Goal: Information Seeking & Learning: Understand process/instructions

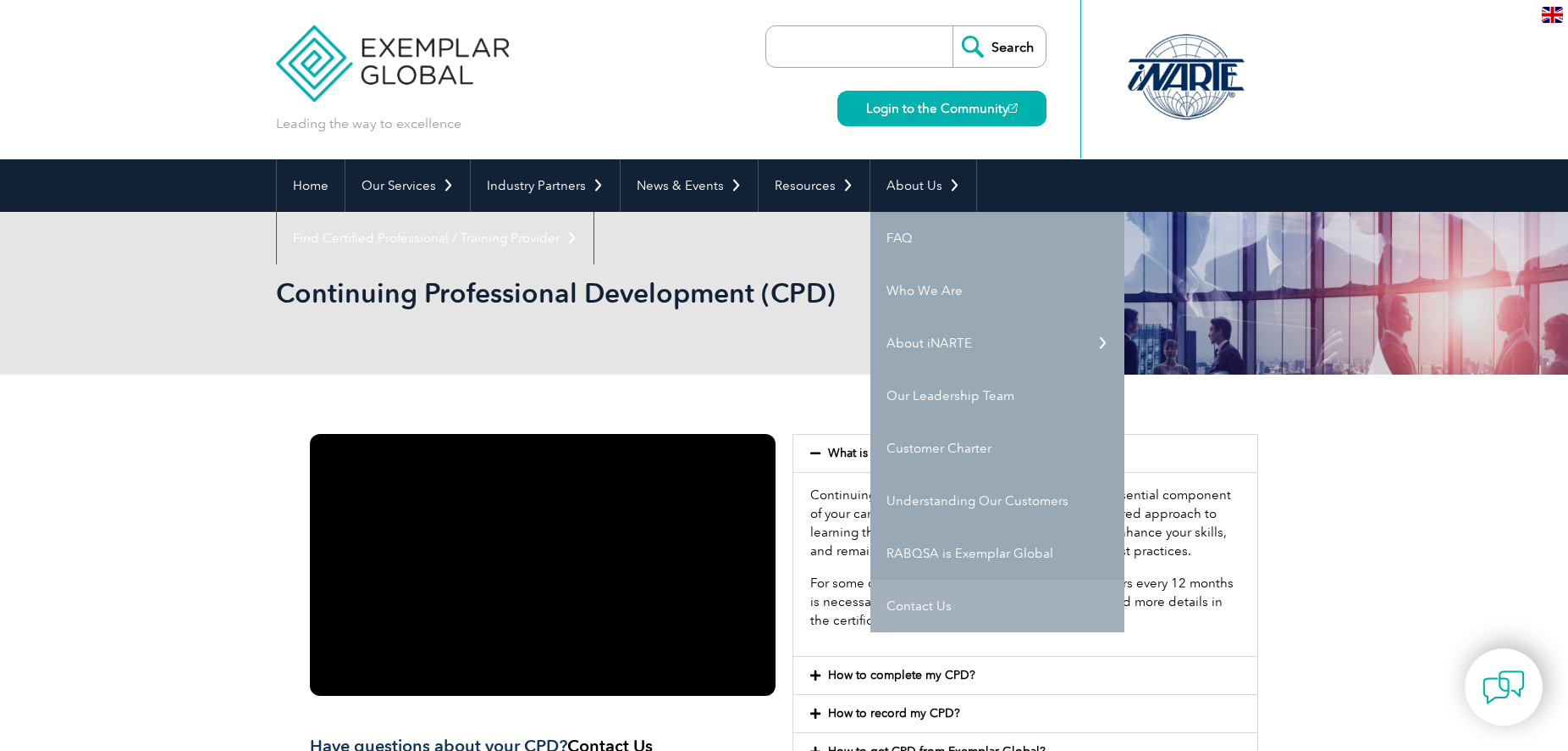
click at [924, 609] on link "Contact Us" at bounding box center [996, 606] width 254 height 53
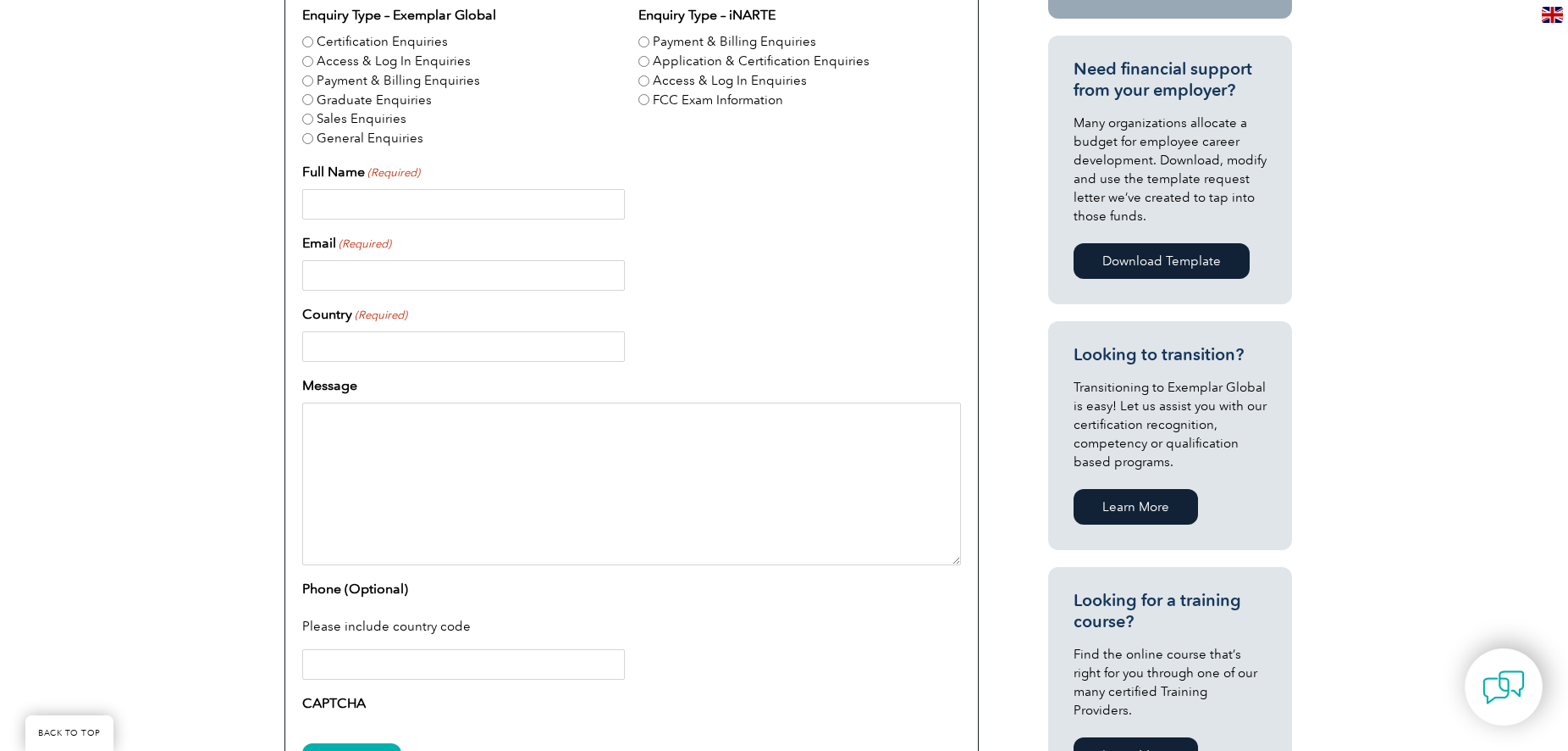
scroll to position [343, 0]
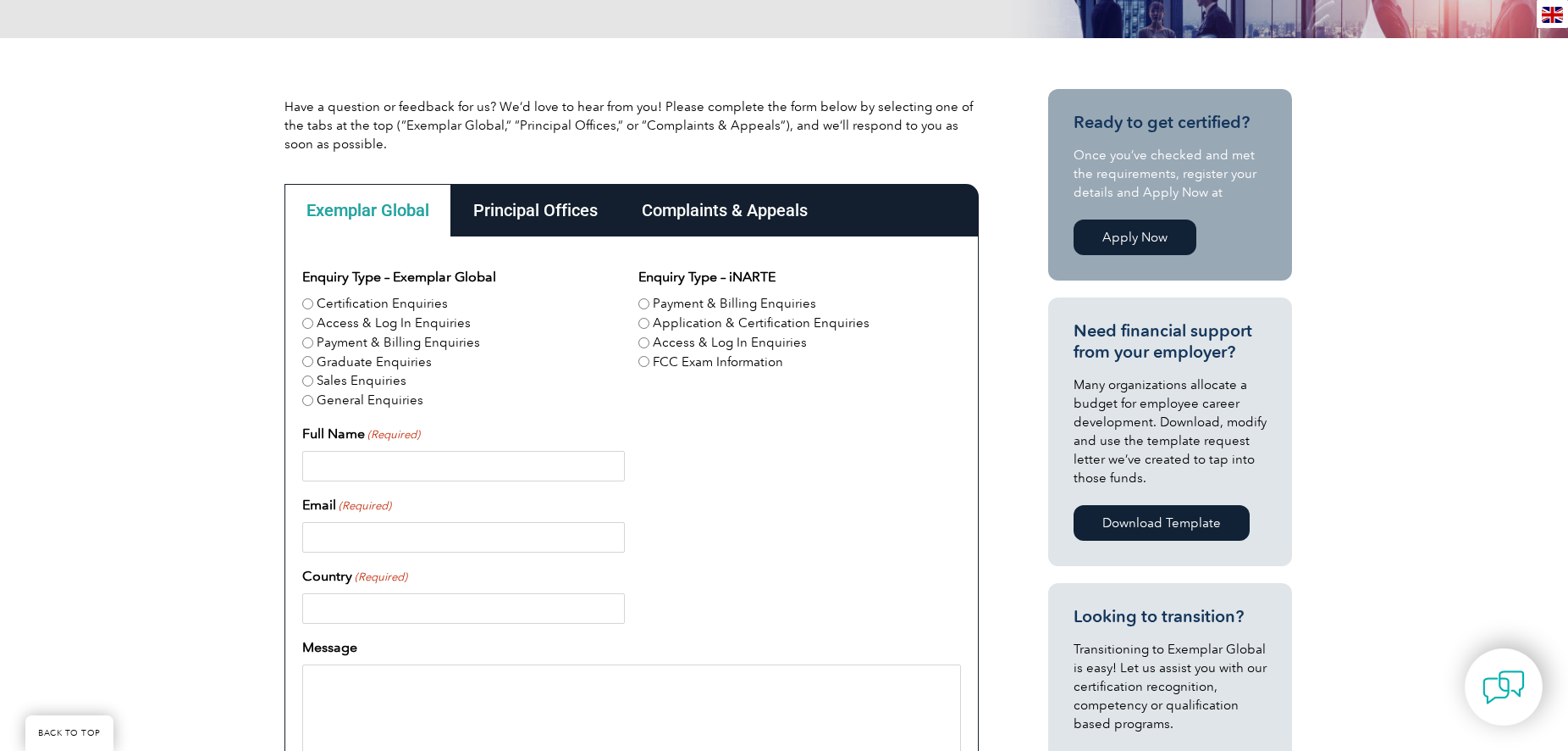
click at [318, 300] on label "Certification Enquiries" at bounding box center [382, 304] width 131 height 19
click at [313, 300] on input "Certification Enquiries" at bounding box center [307, 303] width 11 height 11
radio input "true"
click at [711, 325] on label "Application & Certification Enquiries" at bounding box center [761, 323] width 217 height 19
click at [650, 325] on input "Application & Certification Enquiries" at bounding box center [644, 323] width 11 height 11
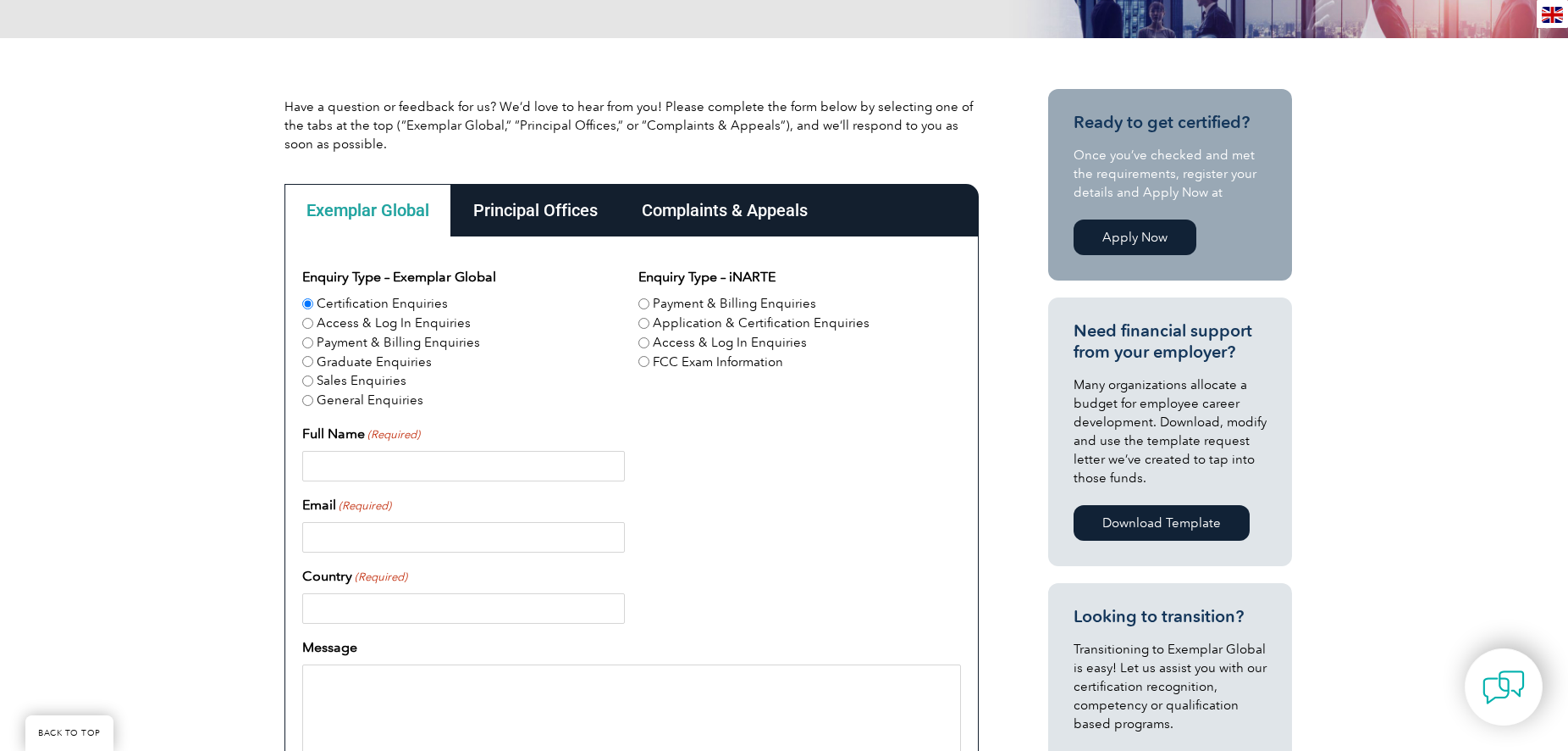
radio input "true"
click at [369, 460] on input "Full Name (Required)" at bounding box center [463, 466] width 322 height 31
type input "Jericho Garcia"
type input "J"
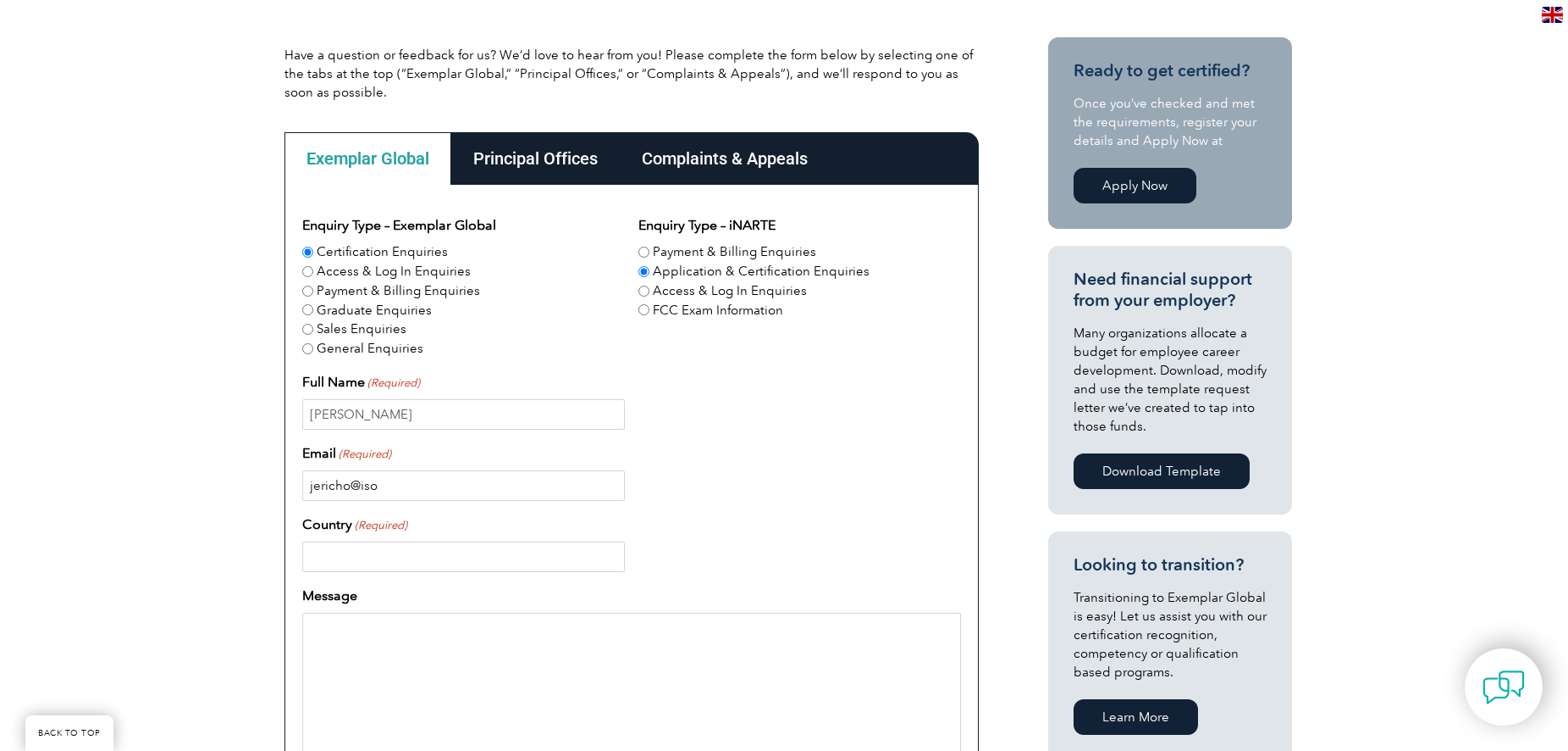
scroll to position [437, 0]
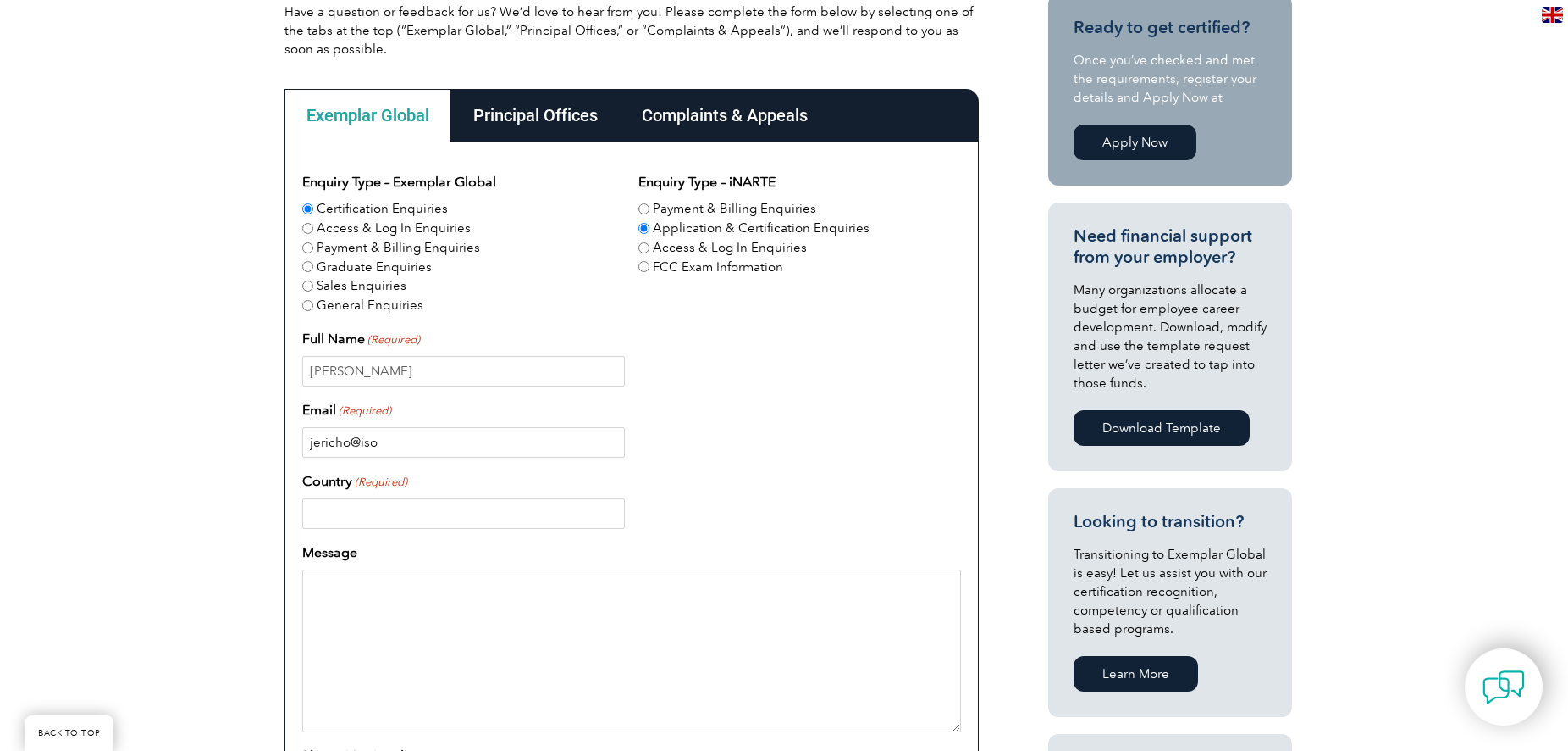
type input "jericho@iso"
click at [543, 112] on div "Principal Offices" at bounding box center [536, 115] width 169 height 53
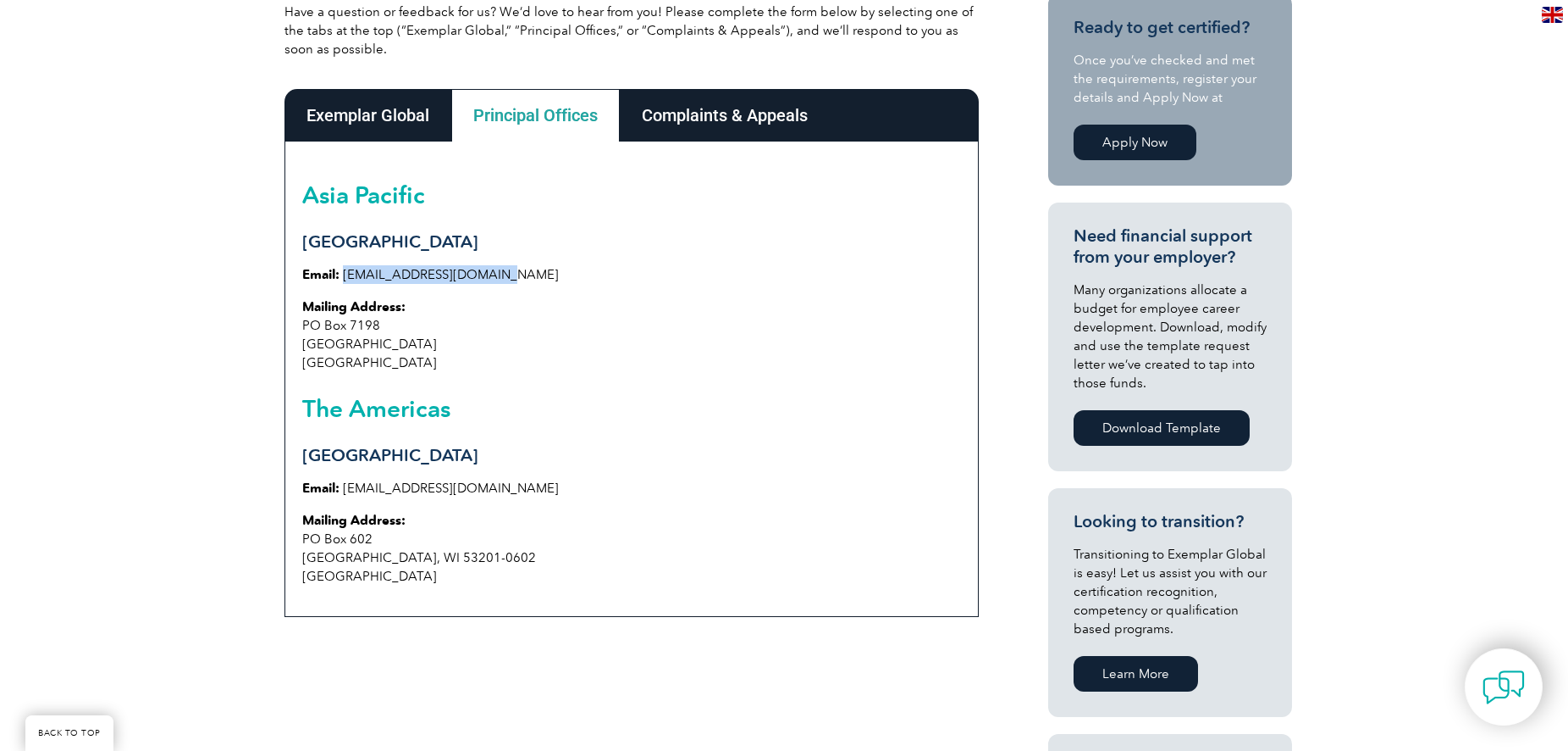
drag, startPoint x: 507, startPoint y: 268, endPoint x: 349, endPoint y: 274, distance: 158.1
click at [343, 278] on p "Email: info@exemplarglobal.org" at bounding box center [631, 274] width 658 height 18
copy link "info@exemplarglobal.org"
click at [400, 112] on div "Exemplar Global" at bounding box center [368, 115] width 167 height 53
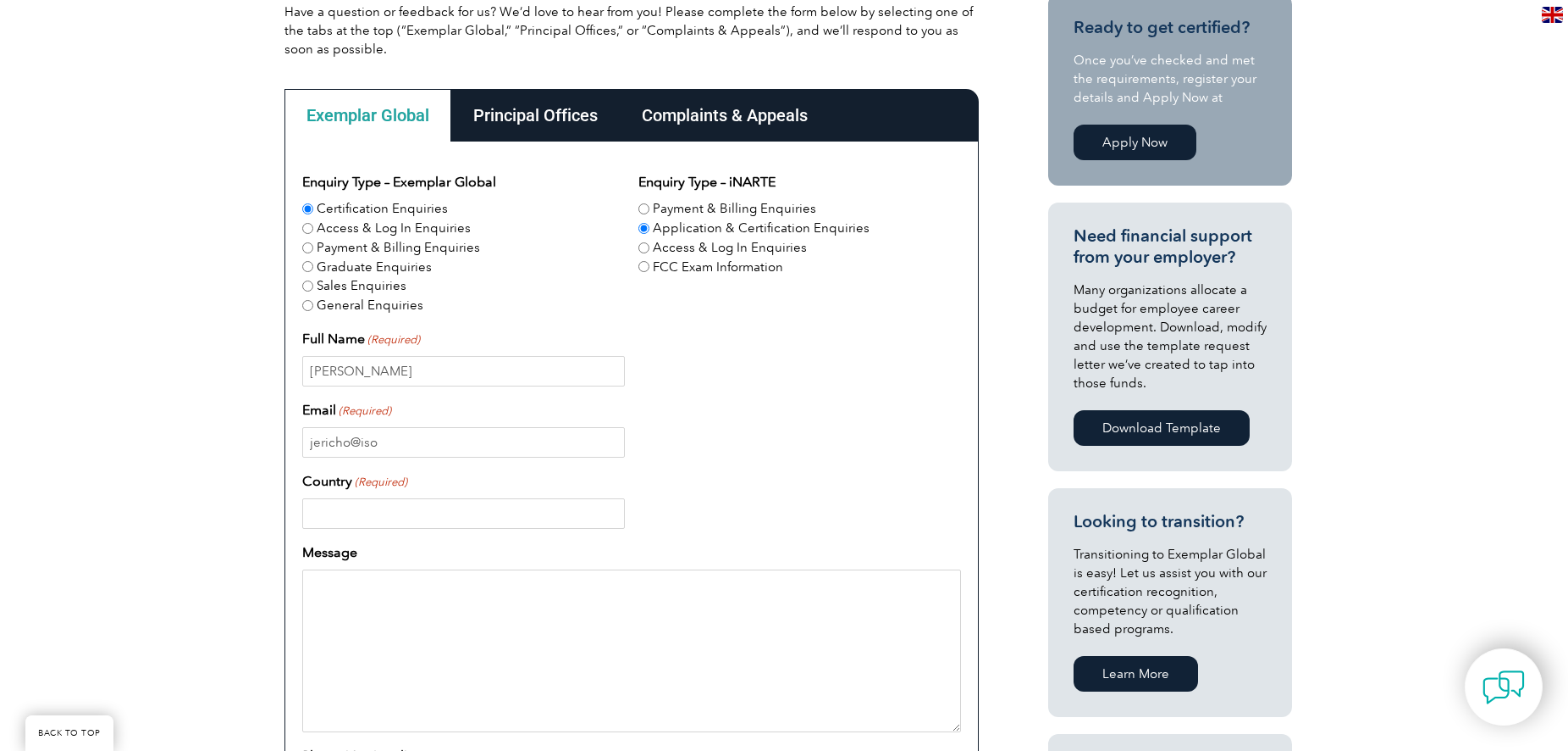
scroll to position [0, 0]
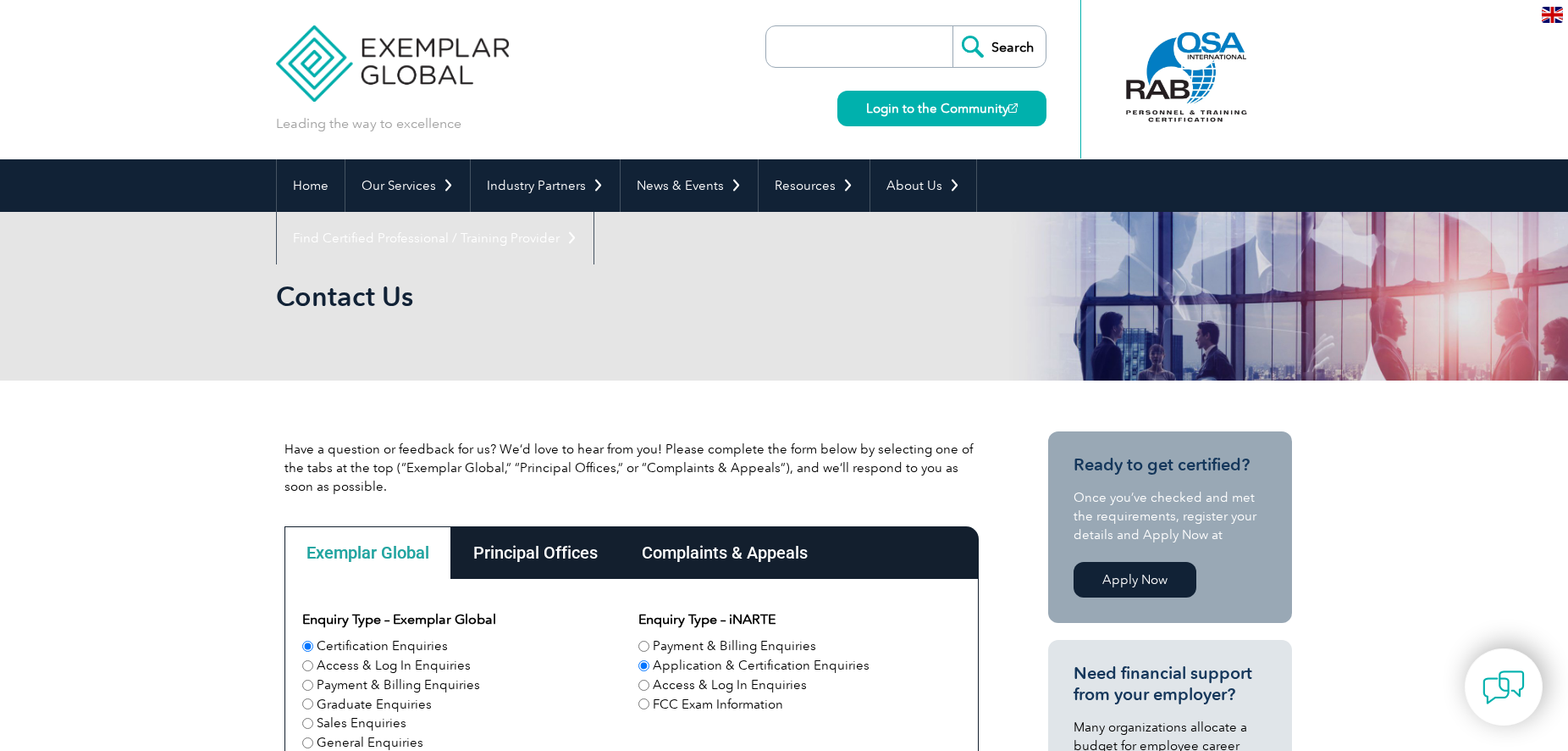
click at [167, 277] on div "Contact Us" at bounding box center [784, 296] width 1568 height 169
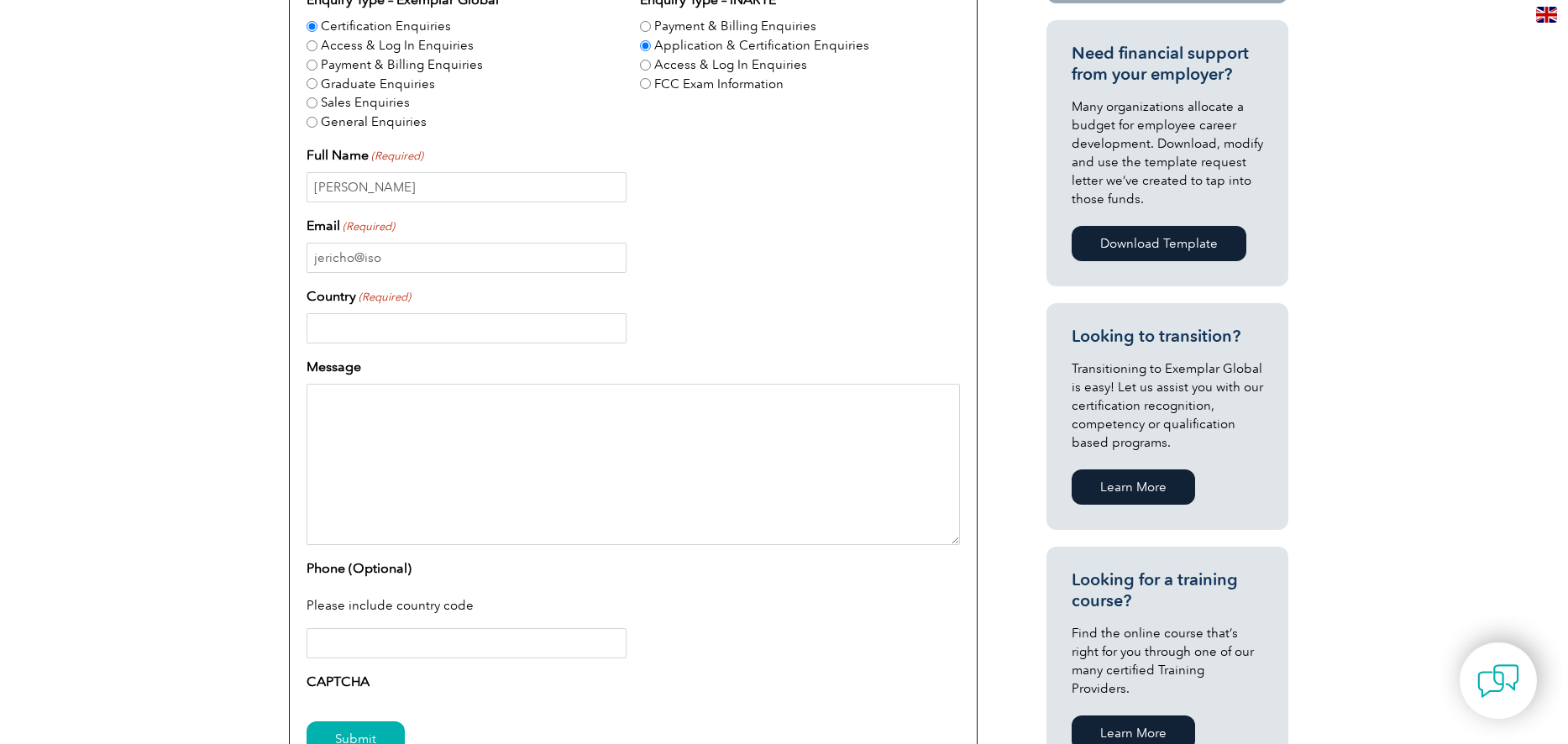
scroll to position [129, 0]
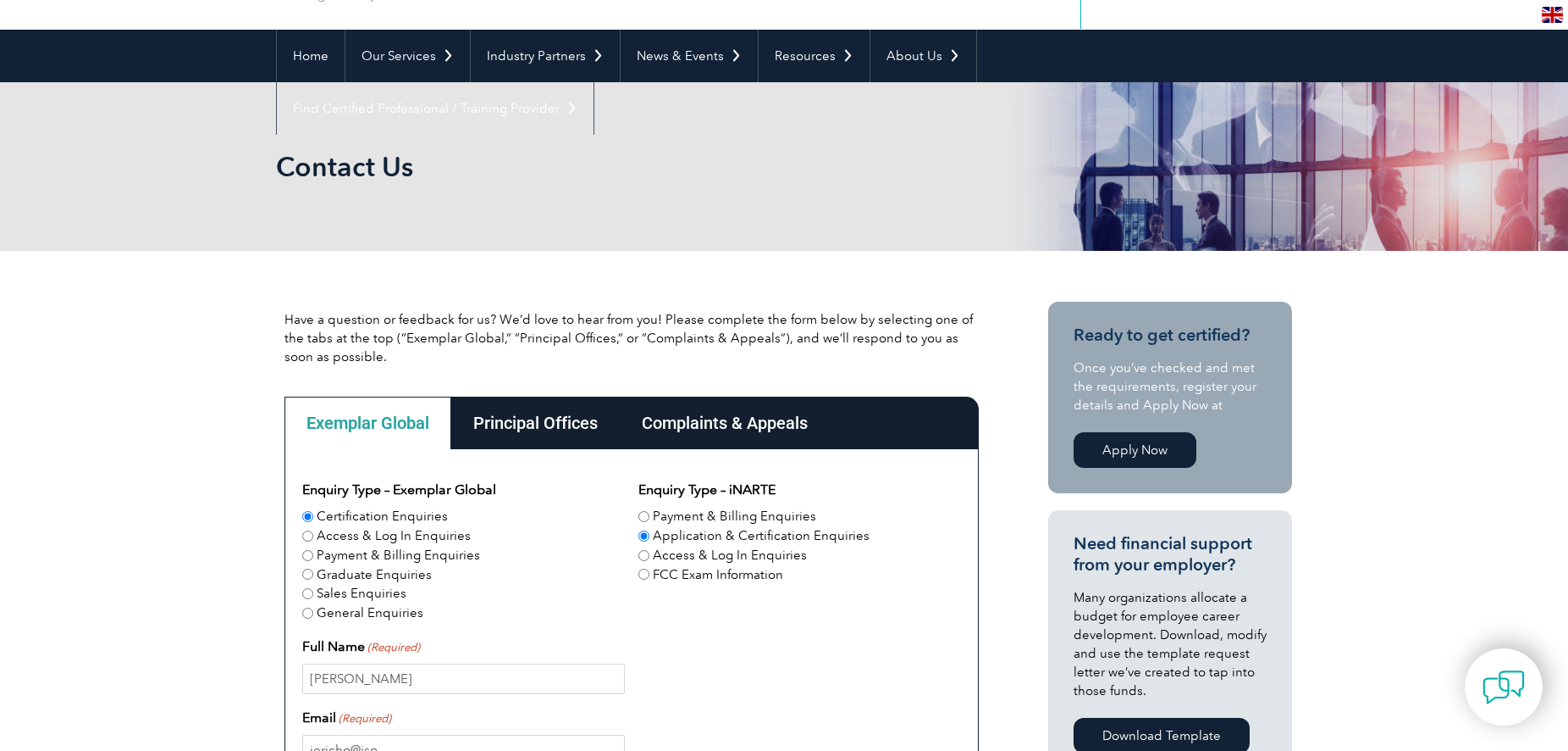
click at [557, 419] on div "Principal Offices" at bounding box center [536, 422] width 169 height 53
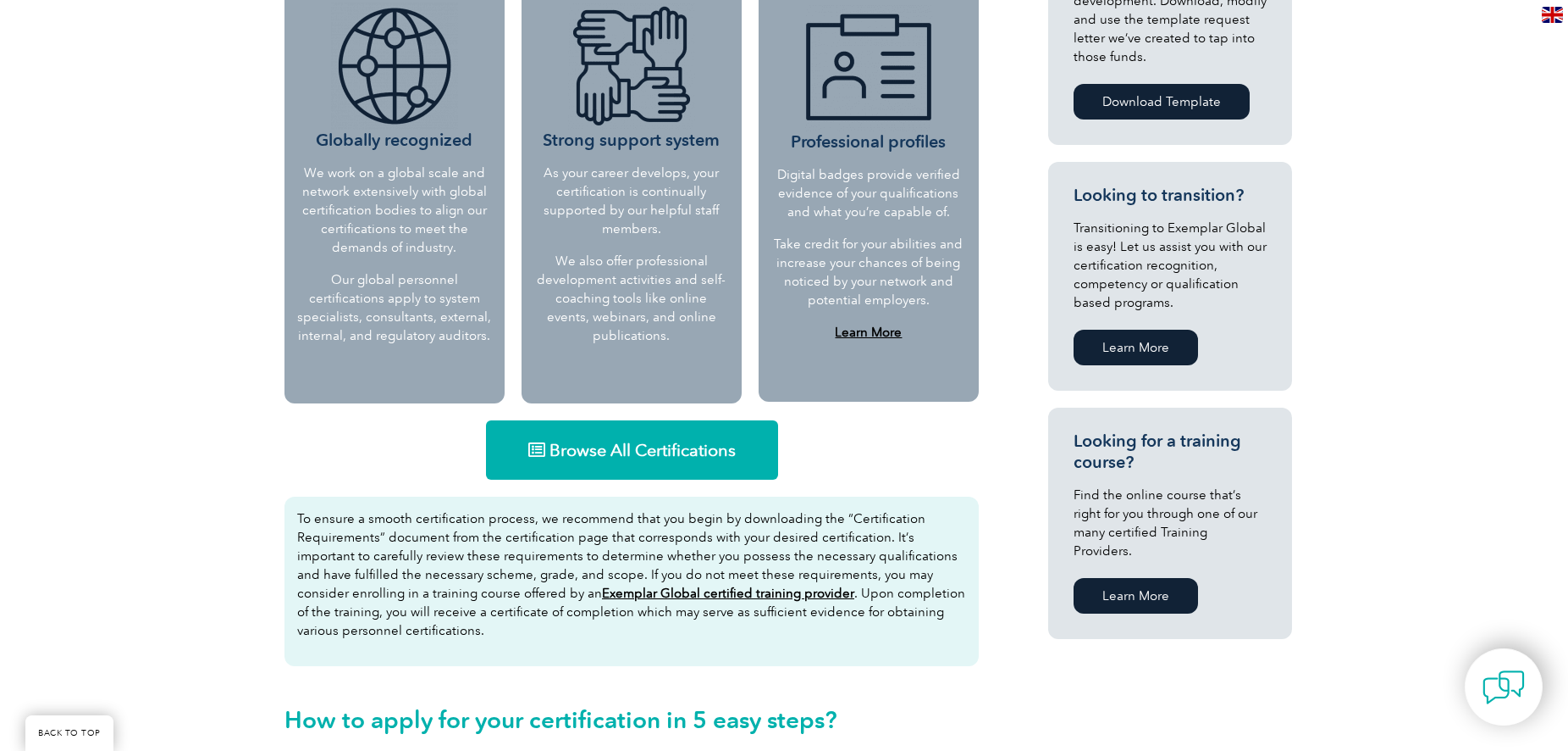
scroll to position [834, 0]
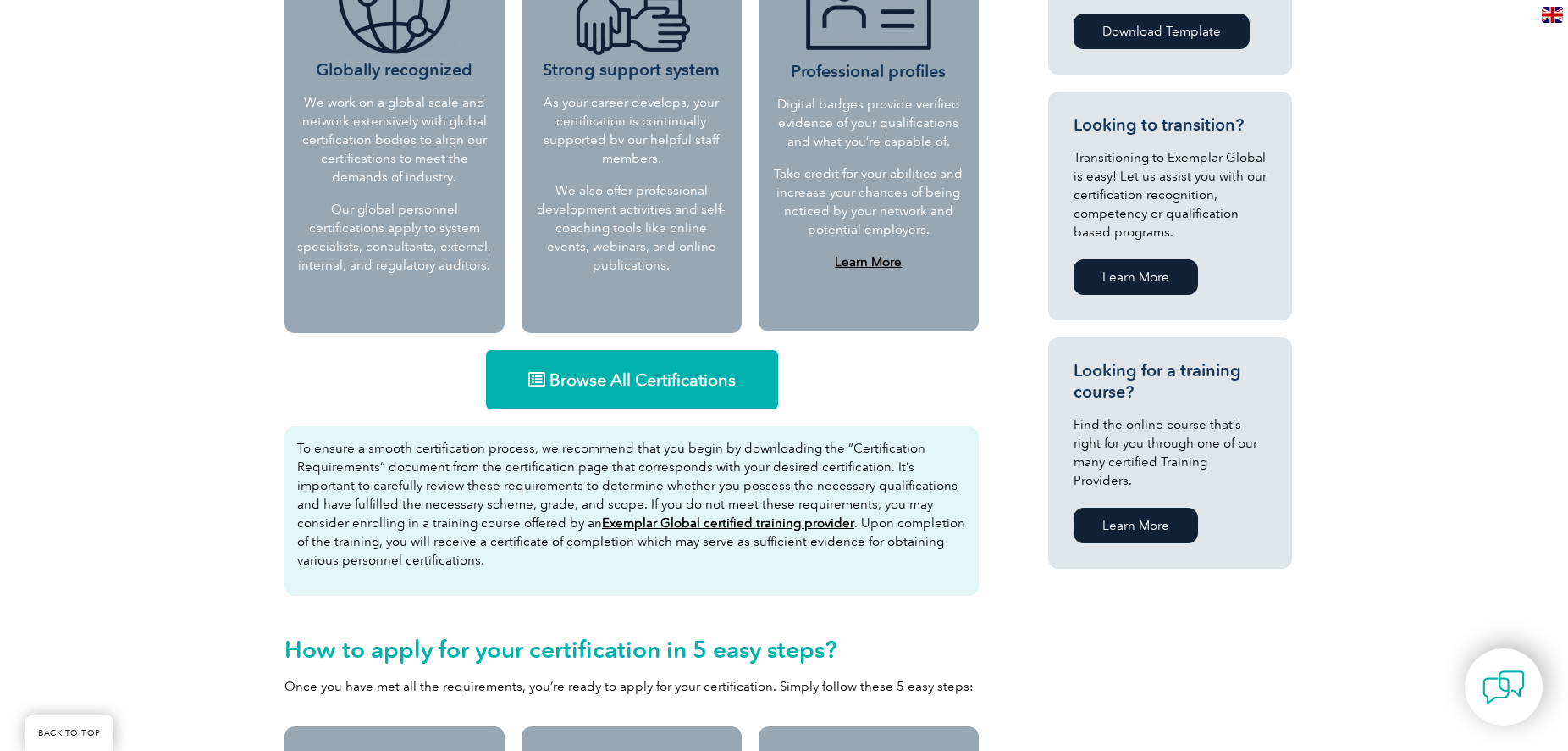
click at [655, 367] on link "Browse All Certifications" at bounding box center [632, 379] width 292 height 60
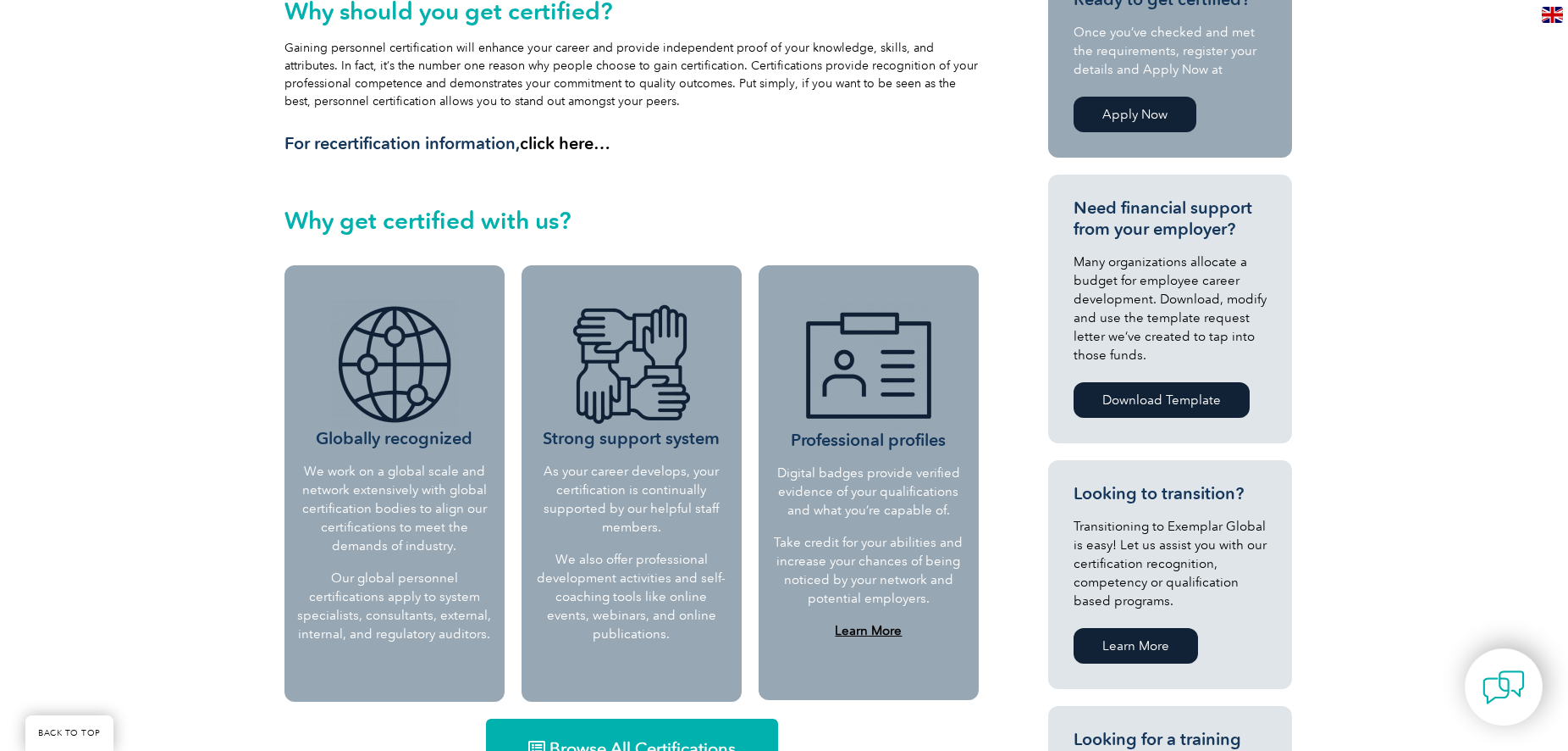
scroll to position [99, 0]
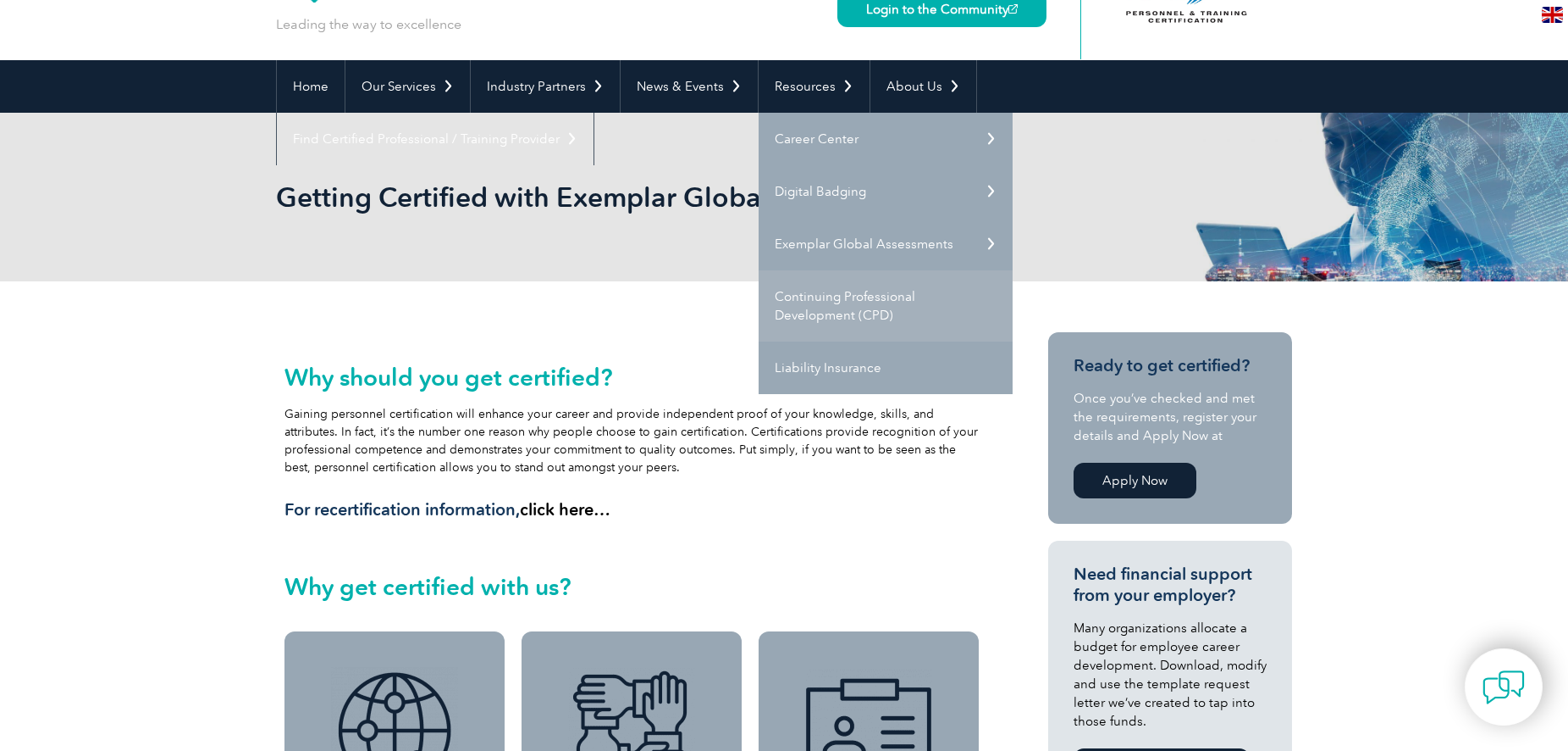
click at [890, 307] on link "Continuing Professional Development (CPD)" at bounding box center [885, 306] width 254 height 71
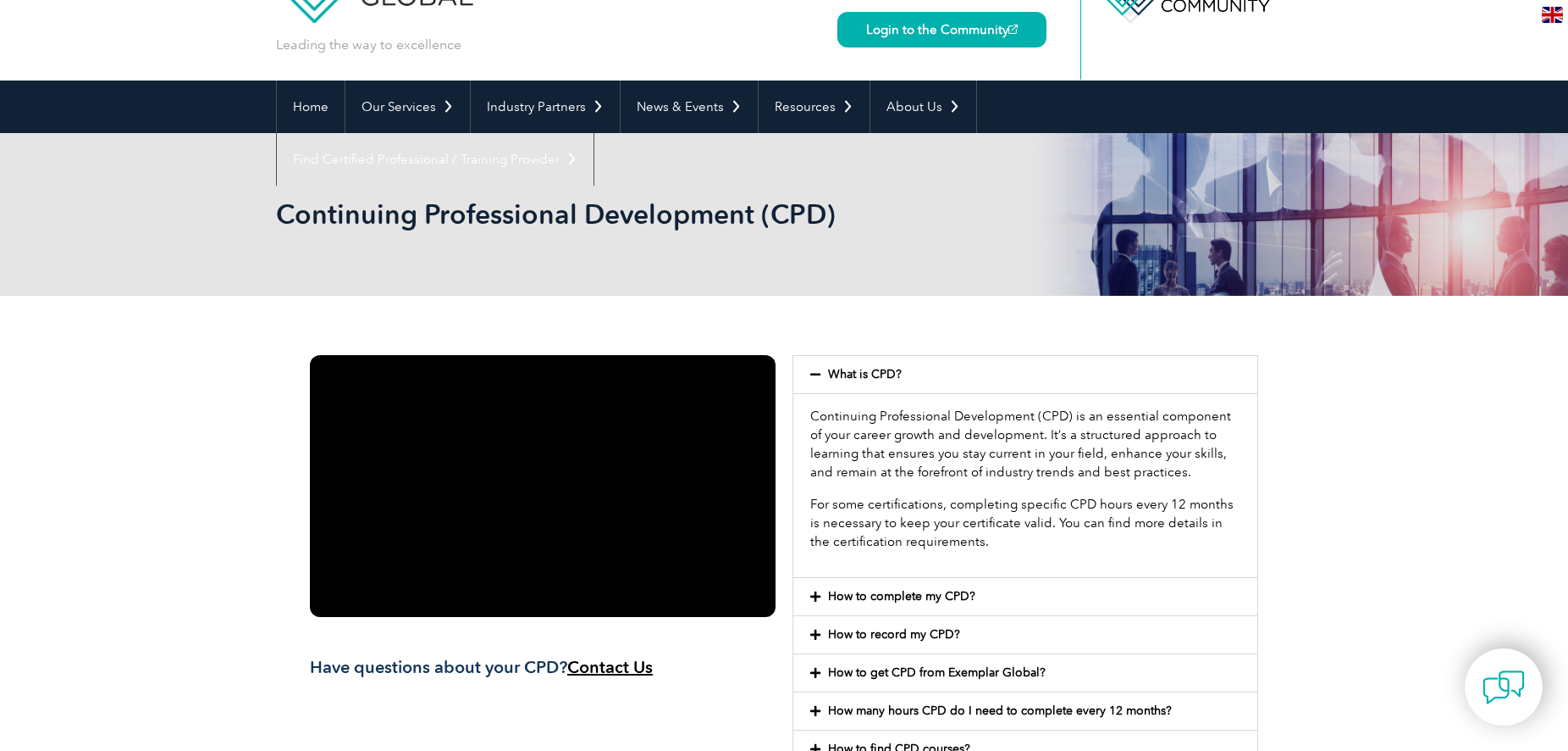
scroll to position [105, 0]
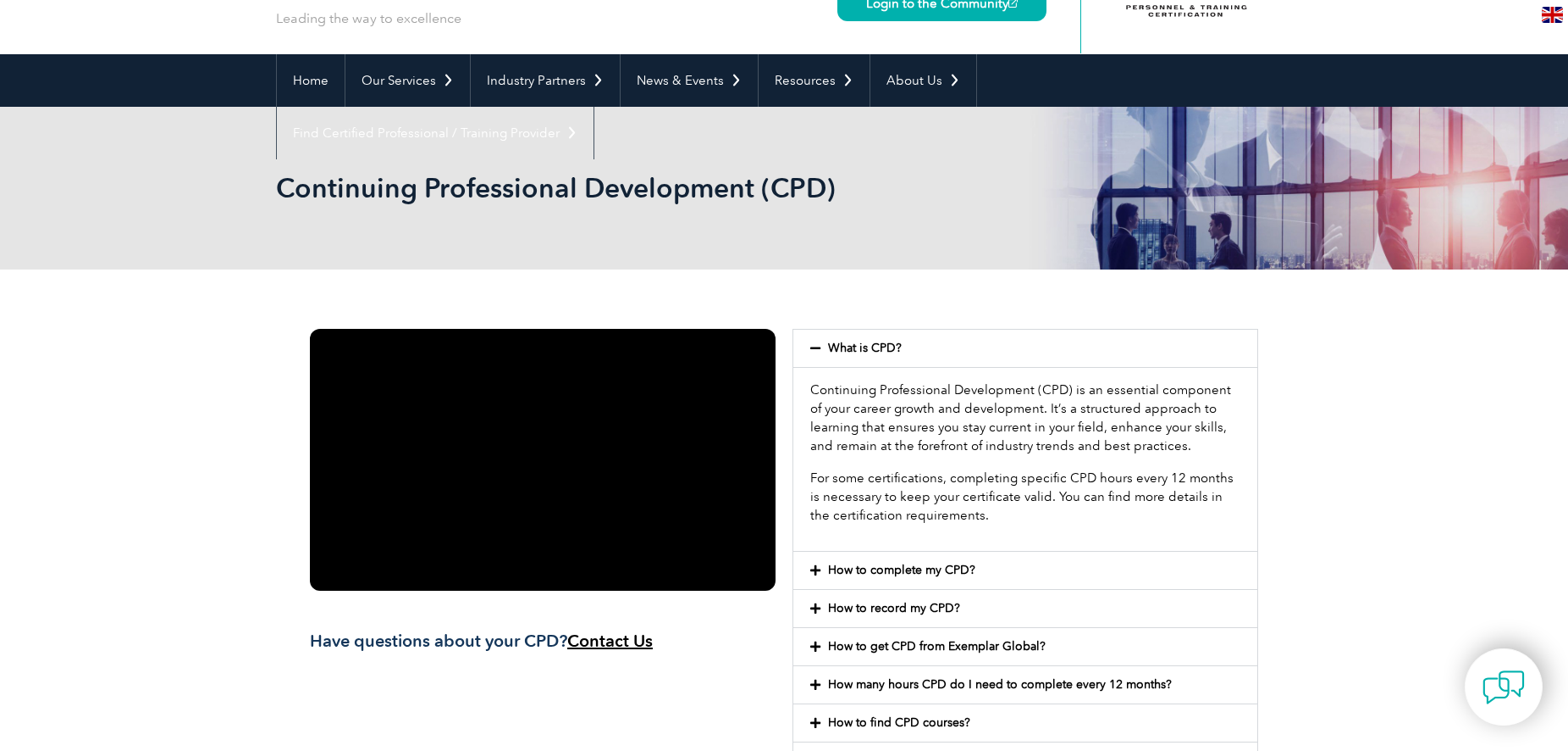
click at [998, 647] on link "How to get CPD from Exemplar Global?" at bounding box center [937, 646] width 218 height 14
click at [998, 647] on link "How to get CPD from Exemplar Global?" at bounding box center [937, 644] width 218 height 14
